Goal: Find specific page/section: Find specific page/section

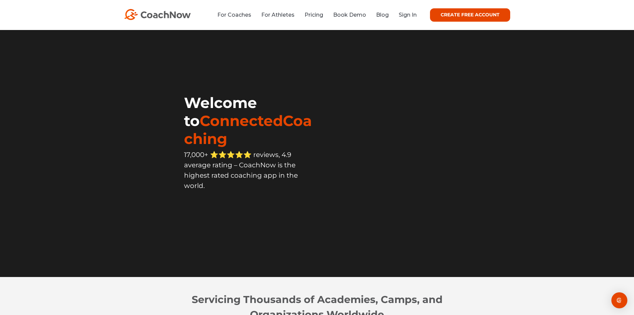
click at [406, 11] on li "Sign In" at bounding box center [405, 15] width 23 height 8
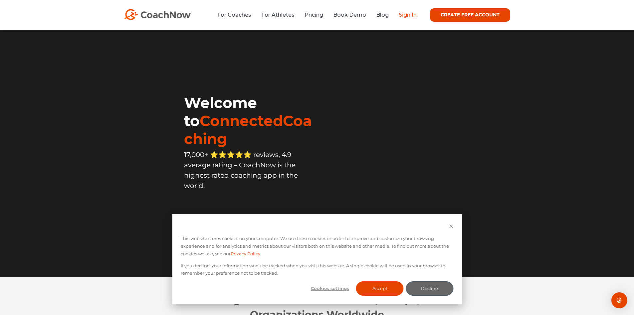
click at [407, 14] on link "Sign In" at bounding box center [408, 15] width 18 height 6
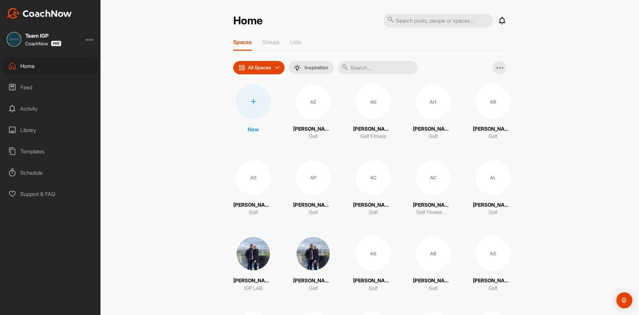
click at [361, 67] on input "text" at bounding box center [378, 67] width 80 height 13
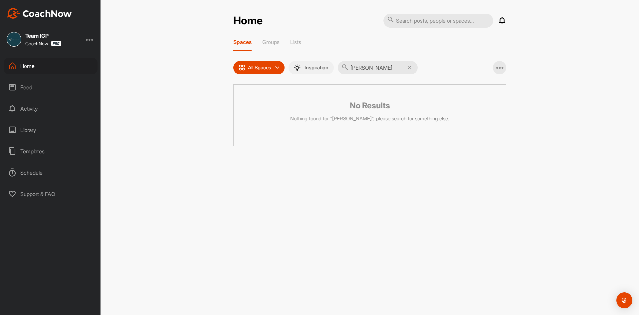
drag, startPoint x: 386, startPoint y: 68, endPoint x: 320, endPoint y: 72, distance: 66.4
click at [321, 72] on div "All Spaces All spaces SMART LISTS Unanswered by me 15 days inactive 15 days act…" at bounding box center [325, 67] width 184 height 13
type input "ALEX HUANG"
click at [364, 39] on div "Spaces Groups Lists" at bounding box center [369, 45] width 273 height 12
click at [64, 17] on img at bounding box center [39, 13] width 65 height 11
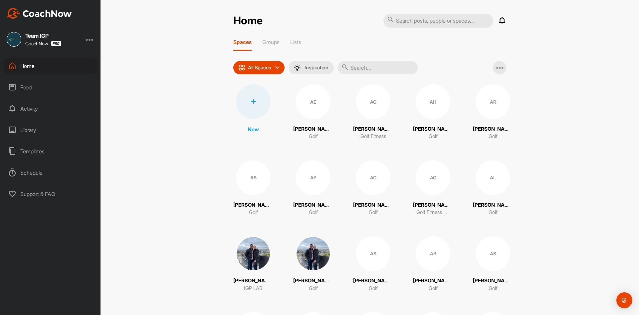
click at [383, 66] on input "text" at bounding box center [378, 67] width 80 height 13
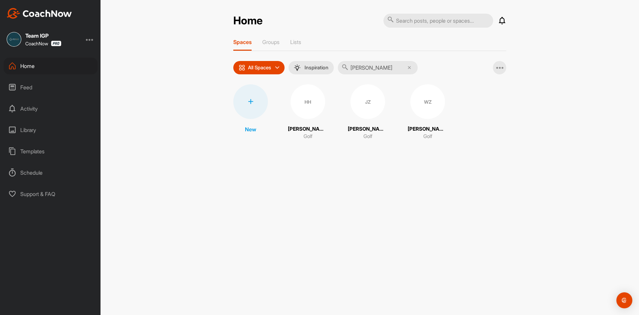
click at [413, 69] on input "HUANG" at bounding box center [378, 67] width 80 height 13
click at [410, 69] on input "HUANG" at bounding box center [378, 67] width 80 height 13
click at [410, 68] on input "HUANG" at bounding box center [378, 67] width 80 height 13
type input "HUANG"
